Goal: Task Accomplishment & Management: Manage account settings

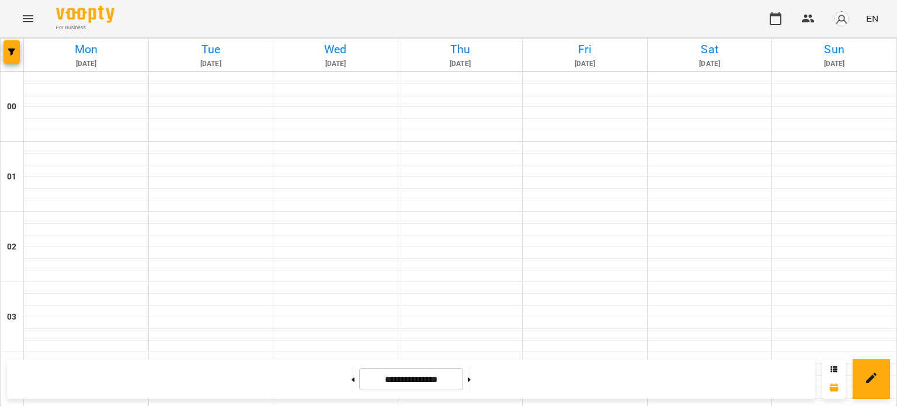
scroll to position [784, 0]
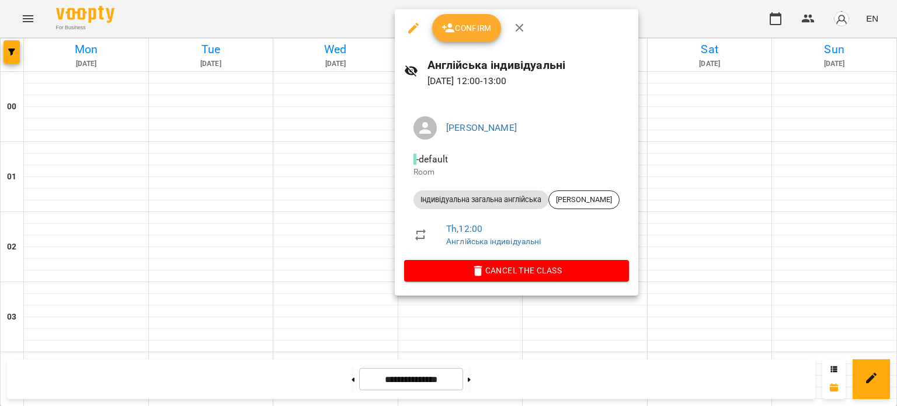
click at [467, 37] on button "Confirm" at bounding box center [466, 28] width 69 height 28
click at [476, 34] on span "Confirm" at bounding box center [466, 28] width 50 height 14
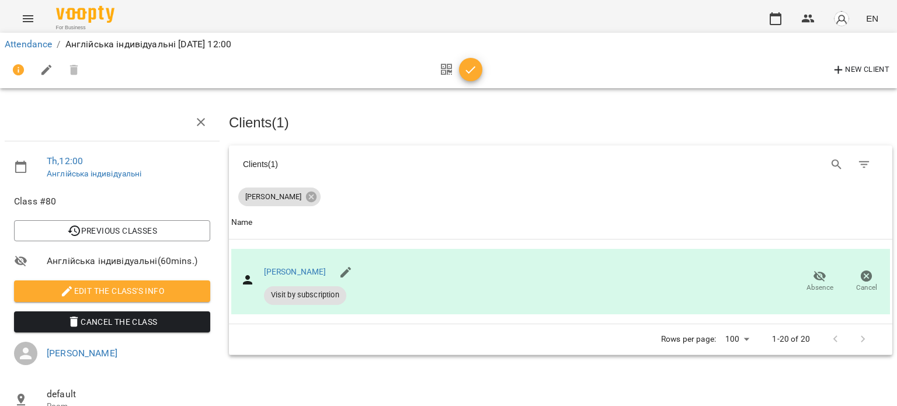
scroll to position [44, 0]
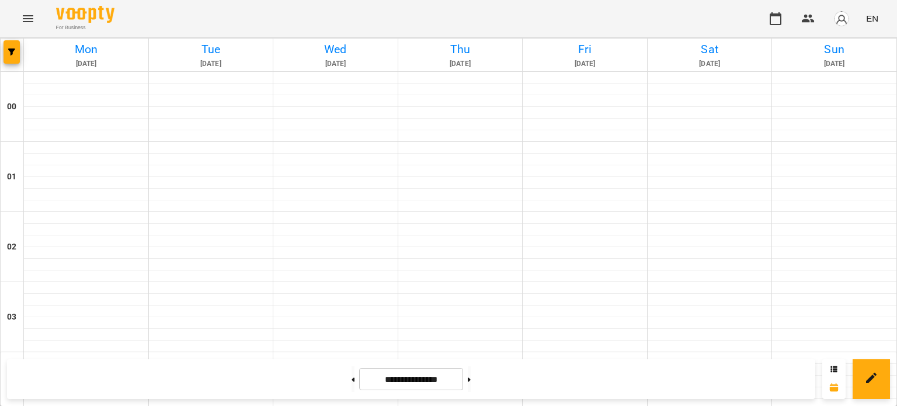
scroll to position [1009, 0]
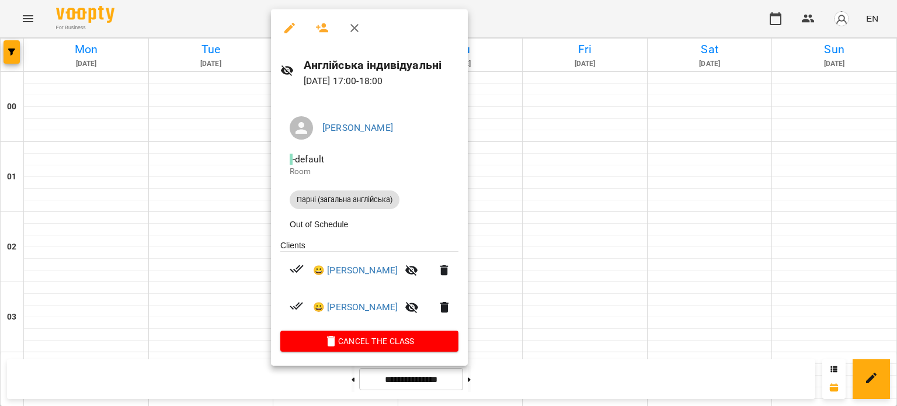
drag, startPoint x: 353, startPoint y: 25, endPoint x: 356, endPoint y: 54, distance: 29.4
click at [354, 26] on icon "button" at bounding box center [354, 28] width 14 height 14
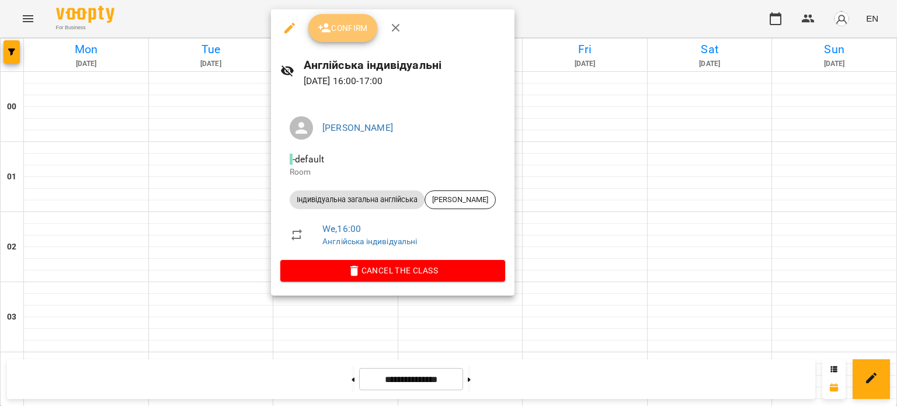
click at [358, 37] on button "Confirm" at bounding box center [342, 28] width 69 height 28
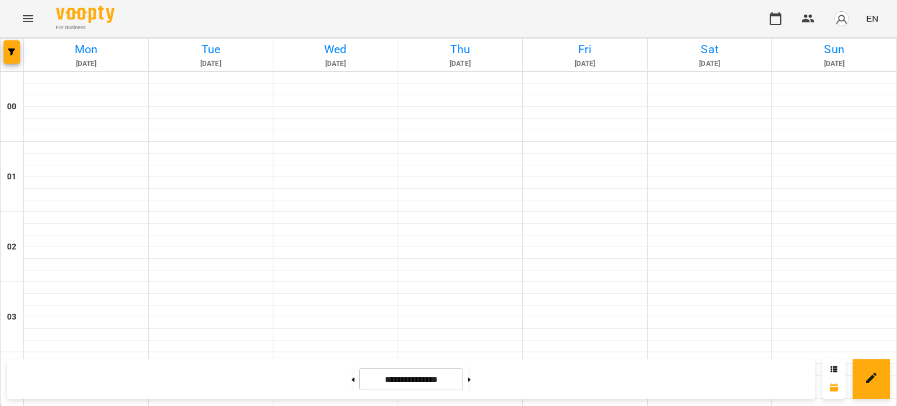
scroll to position [1047, 0]
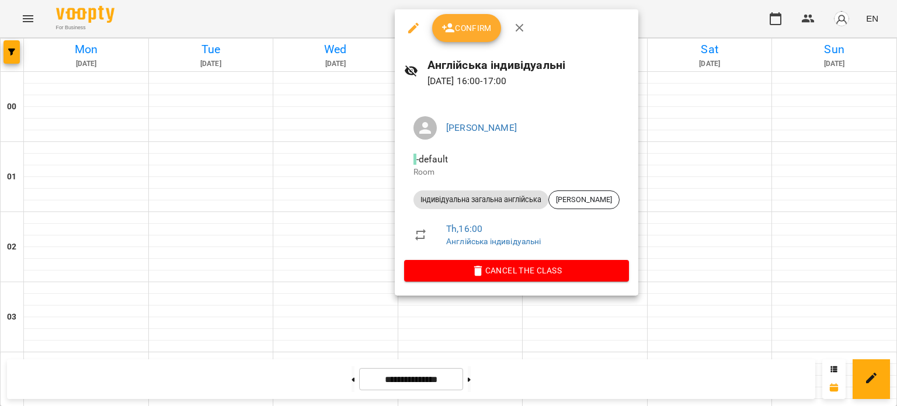
click at [517, 25] on icon "button" at bounding box center [520, 28] width 14 height 14
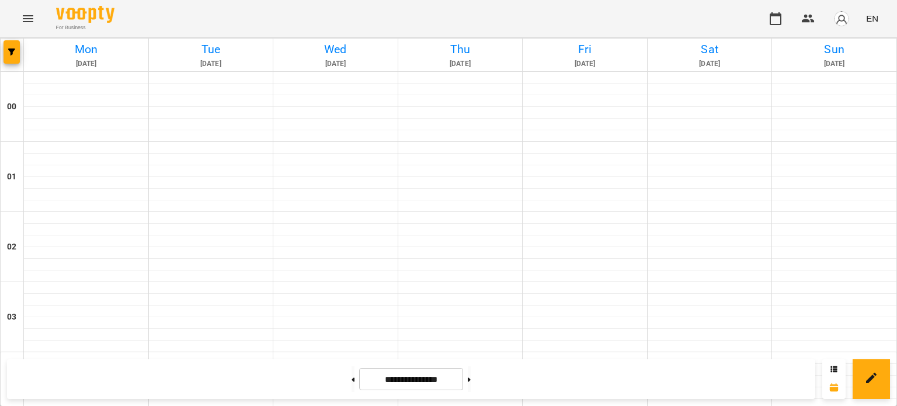
scroll to position [1111, 0]
click at [471, 382] on button at bounding box center [469, 379] width 3 height 26
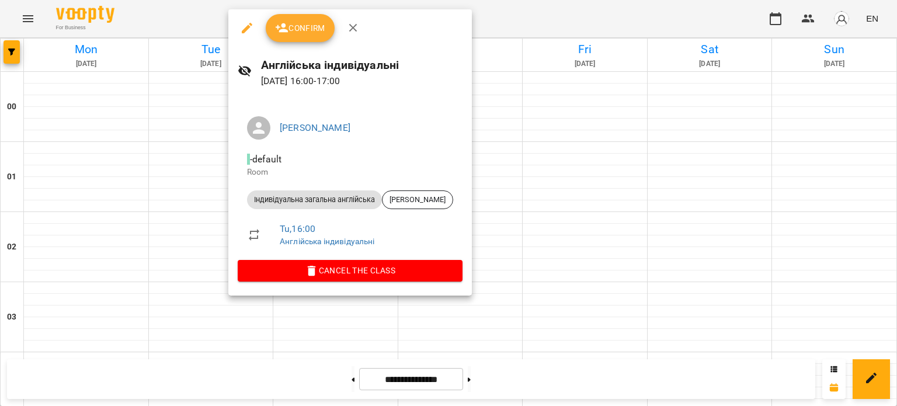
click at [175, 246] on div at bounding box center [448, 203] width 897 height 406
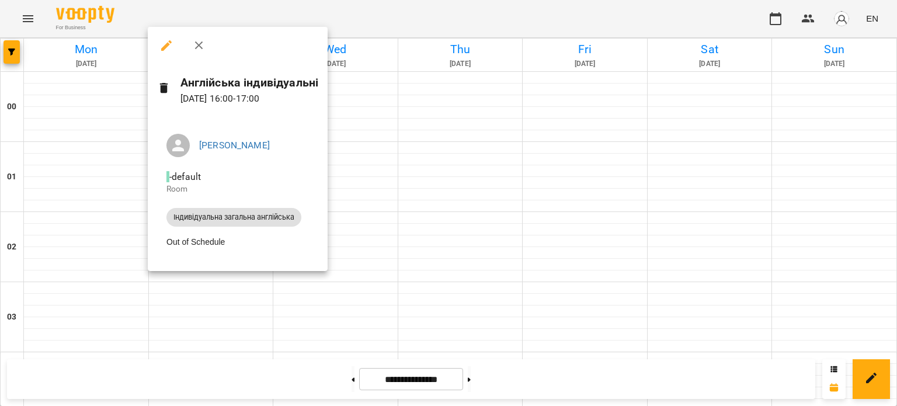
click at [184, 44] on div at bounding box center [238, 45] width 180 height 37
click at [193, 41] on icon "button" at bounding box center [199, 46] width 14 height 14
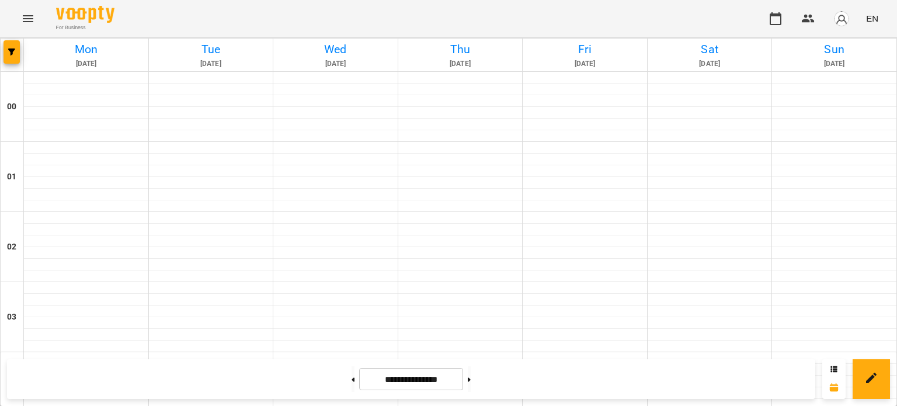
scroll to position [836, 0]
click at [351, 385] on button at bounding box center [352, 379] width 3 height 26
type input "**********"
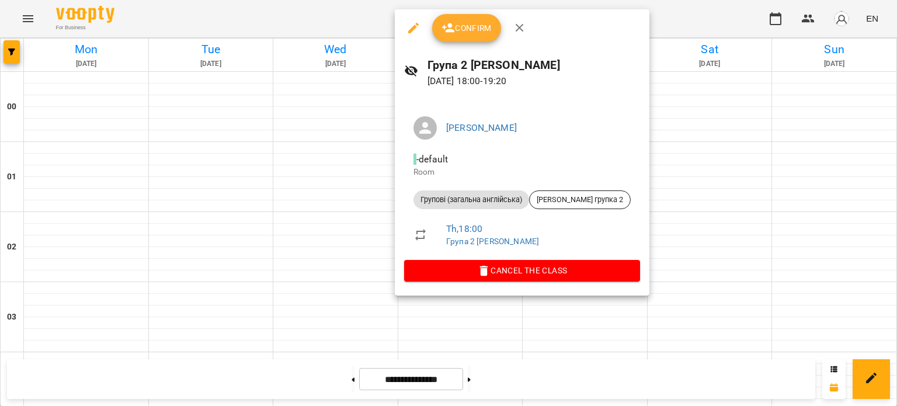
click at [447, 27] on icon "button" at bounding box center [448, 28] width 14 height 14
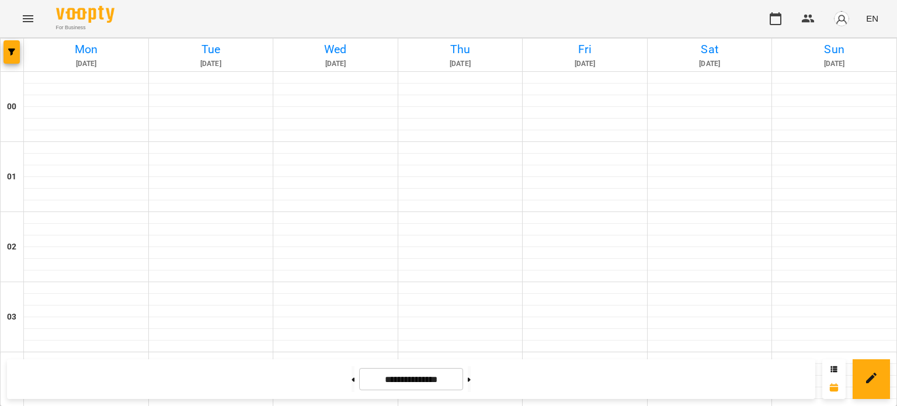
scroll to position [994, 0]
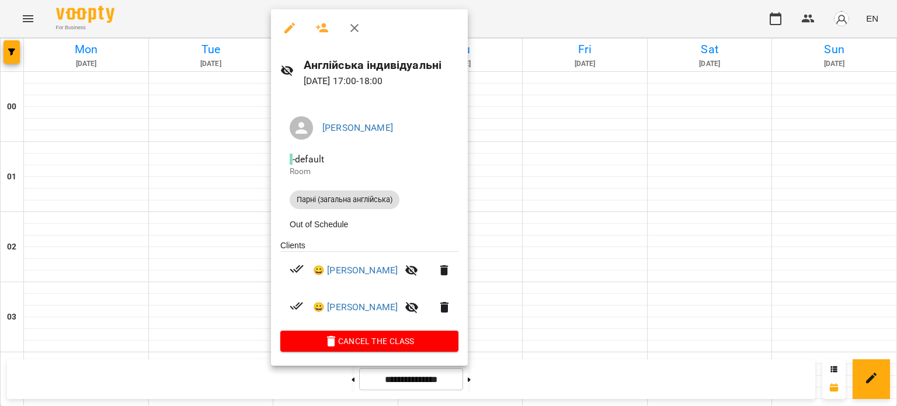
click at [124, 314] on div at bounding box center [448, 203] width 897 height 406
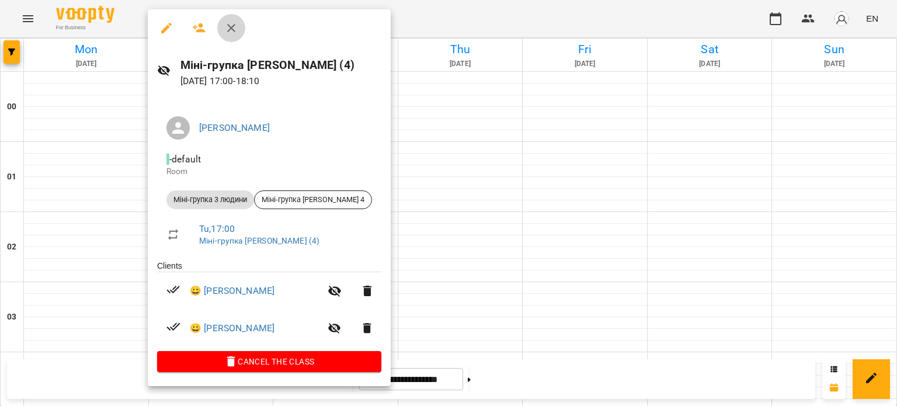
click at [225, 32] on icon "button" at bounding box center [231, 28] width 14 height 14
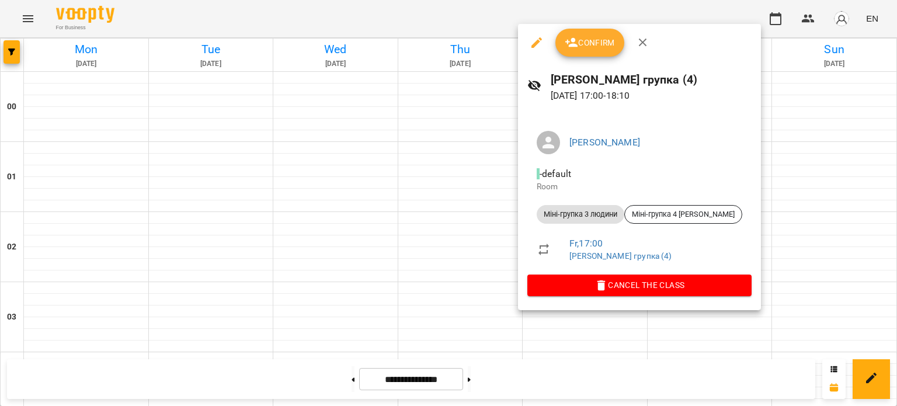
click at [334, 305] on div at bounding box center [448, 203] width 897 height 406
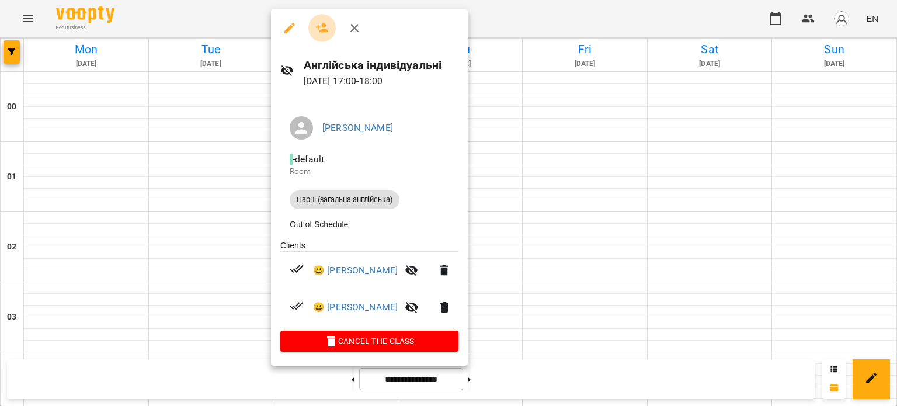
click at [320, 25] on icon "button" at bounding box center [322, 28] width 14 height 14
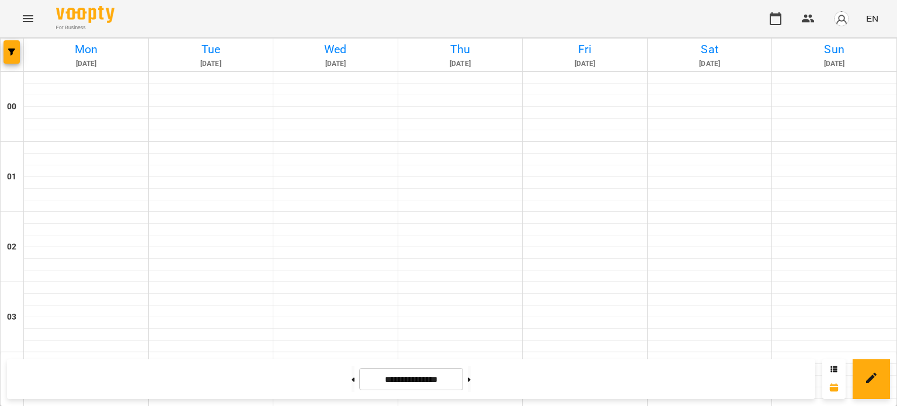
scroll to position [1158, 0]
